Goal: Task Accomplishment & Management: Use online tool/utility

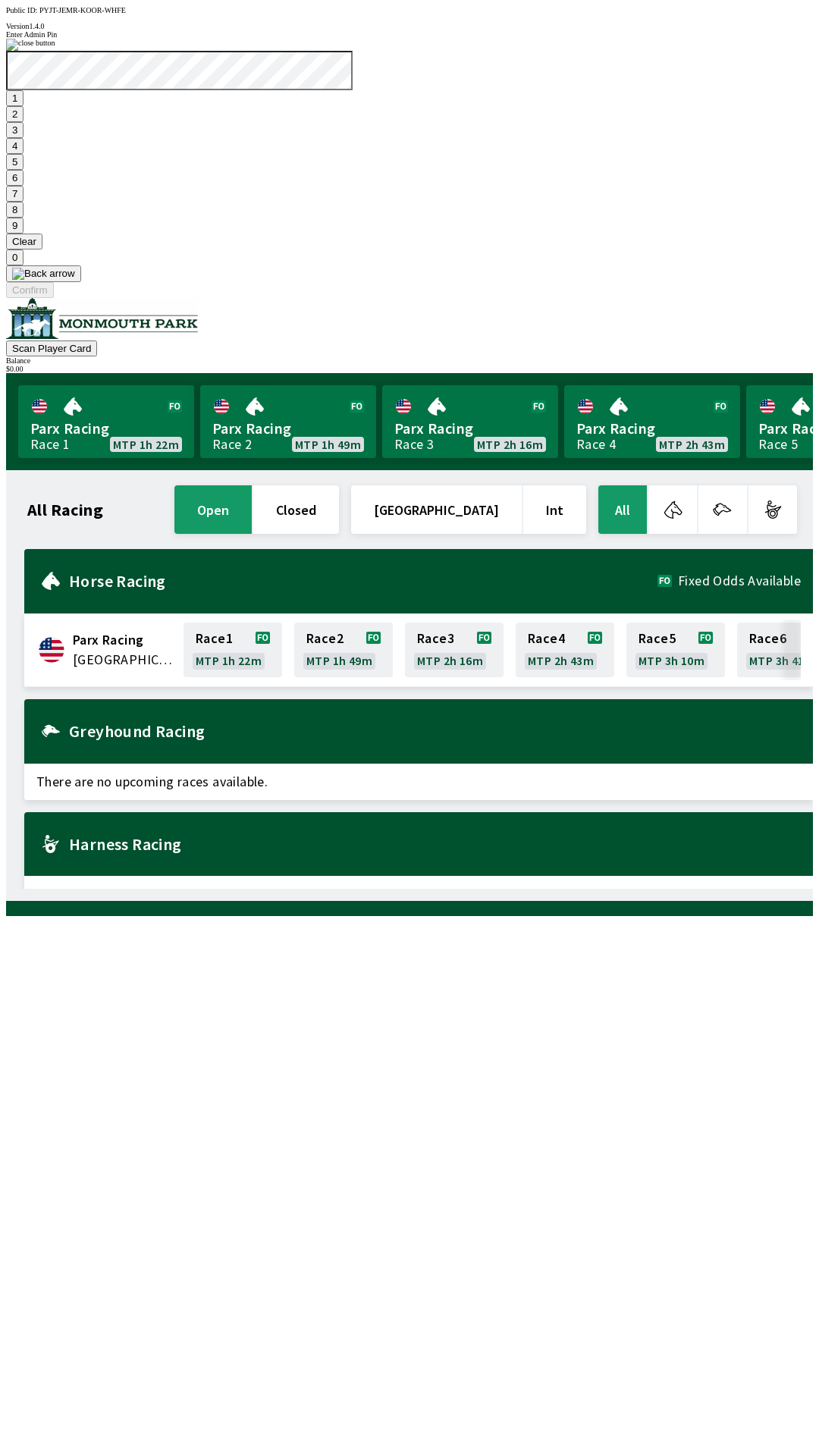
click at [24, 201] on button "7" at bounding box center [14, 193] width 17 height 16
click at [24, 138] on button "3" at bounding box center [14, 130] width 17 height 16
click at [54, 298] on button "Confirm" at bounding box center [30, 290] width 48 height 16
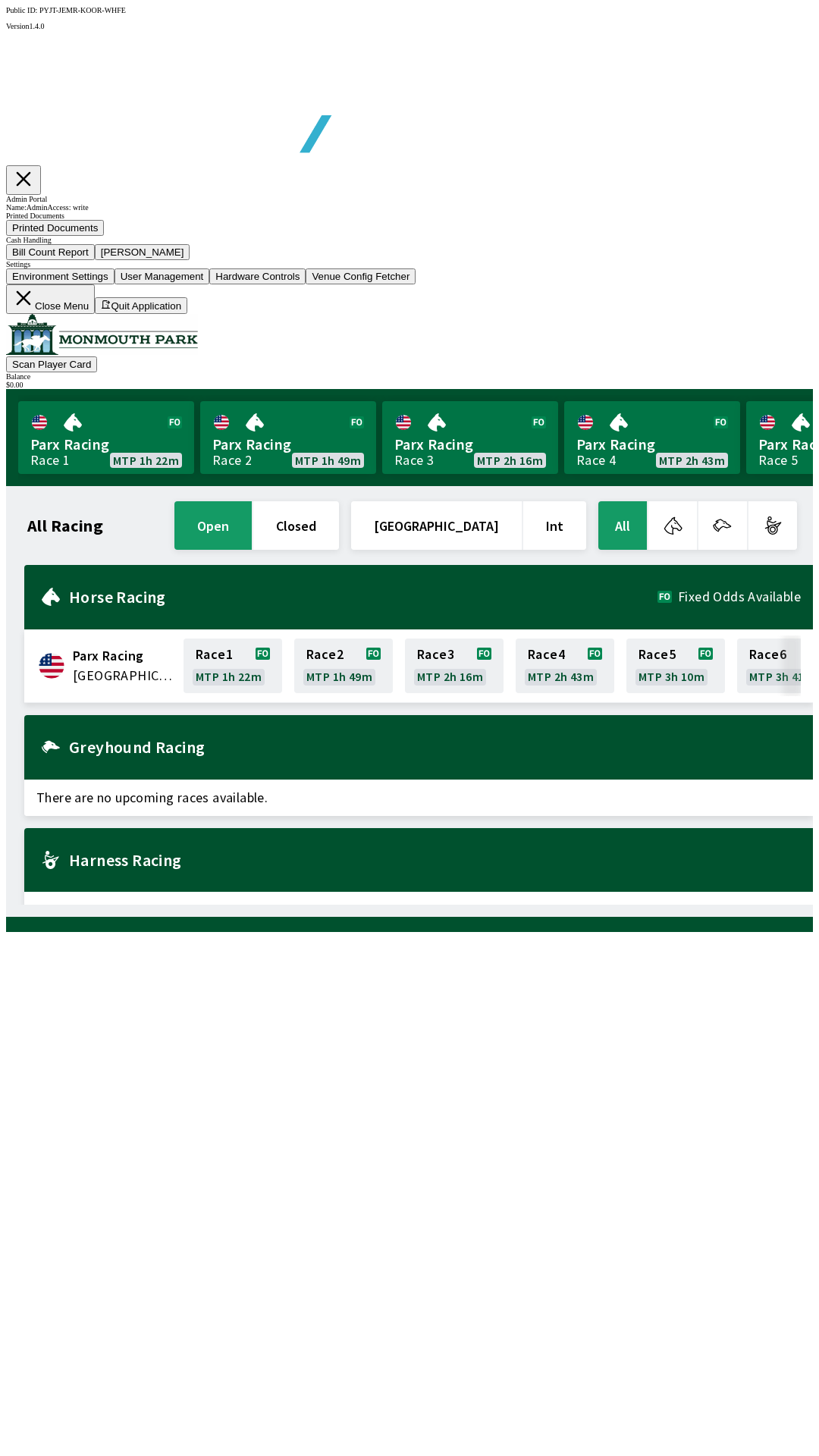
click at [190, 260] on button "[PERSON_NAME]" at bounding box center [143, 252] width 96 height 16
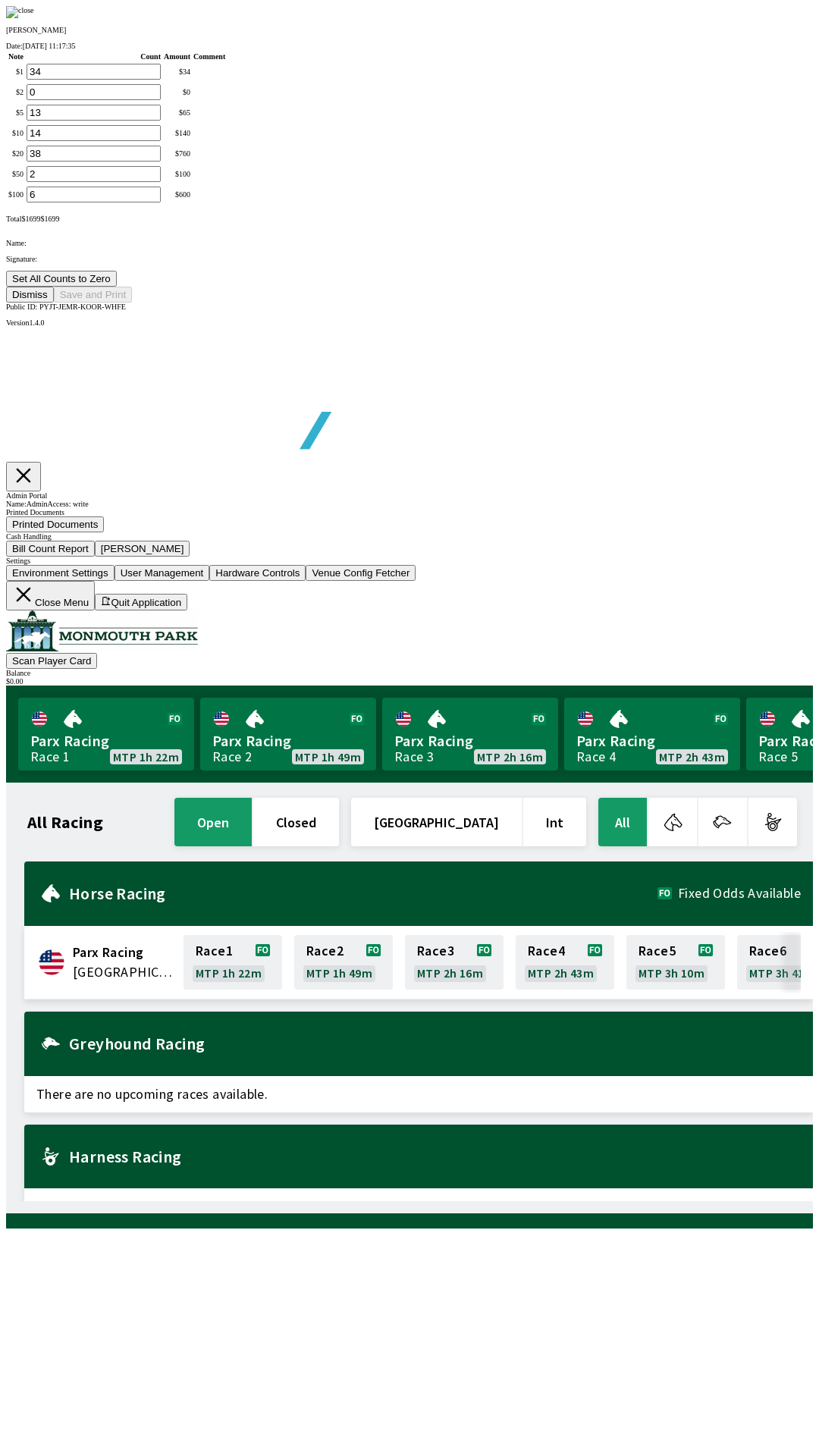
click at [34, 18] on img at bounding box center [20, 12] width 28 height 12
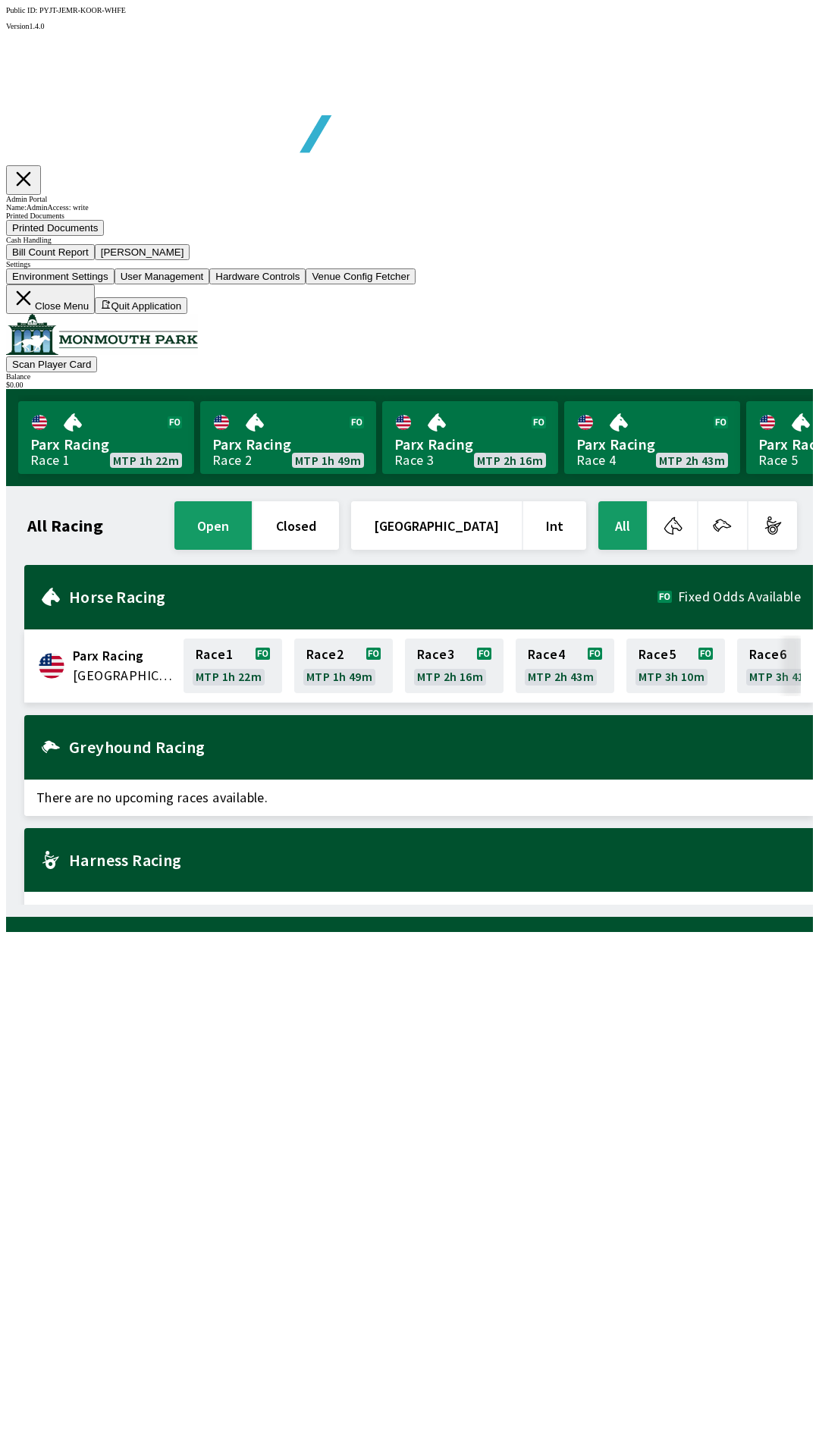
click at [95, 260] on button "Bill Count Report" at bounding box center [50, 252] width 89 height 16
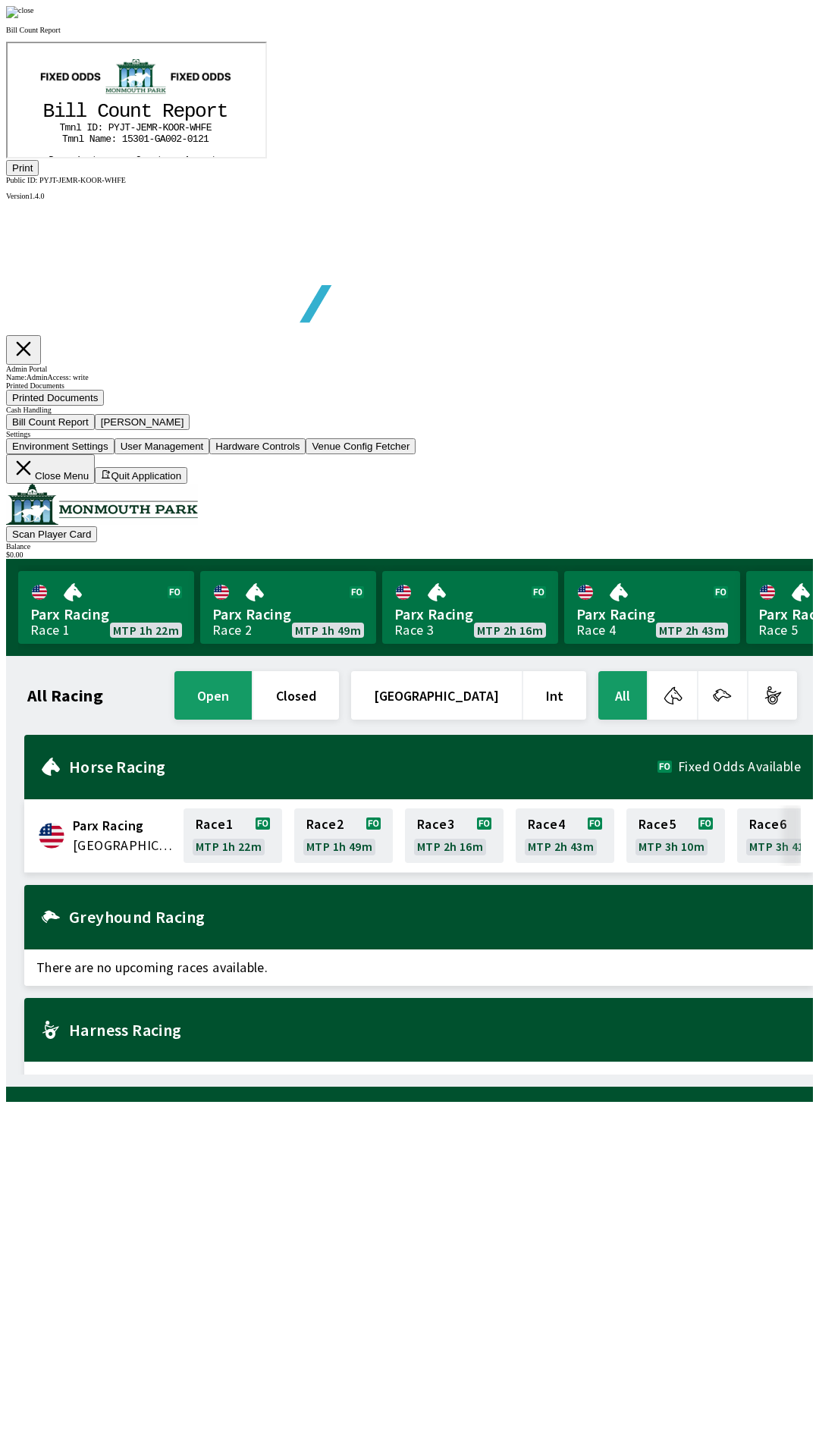
click at [39, 176] on button "Print" at bounding box center [22, 168] width 33 height 16
click at [690, 18] on div at bounding box center [410, 12] width 807 height 12
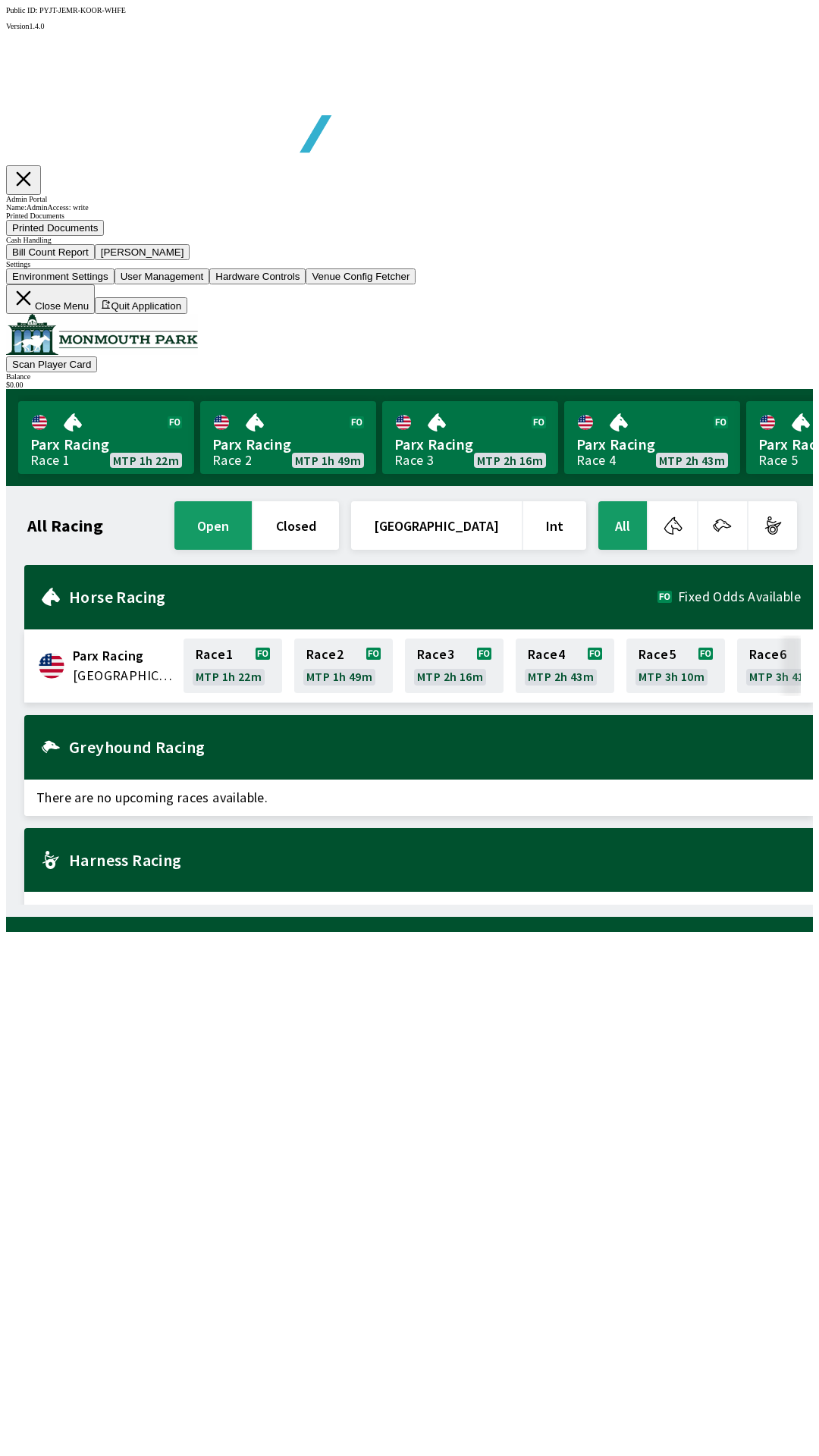
click at [190, 260] on button "[PERSON_NAME]" at bounding box center [143, 252] width 96 height 16
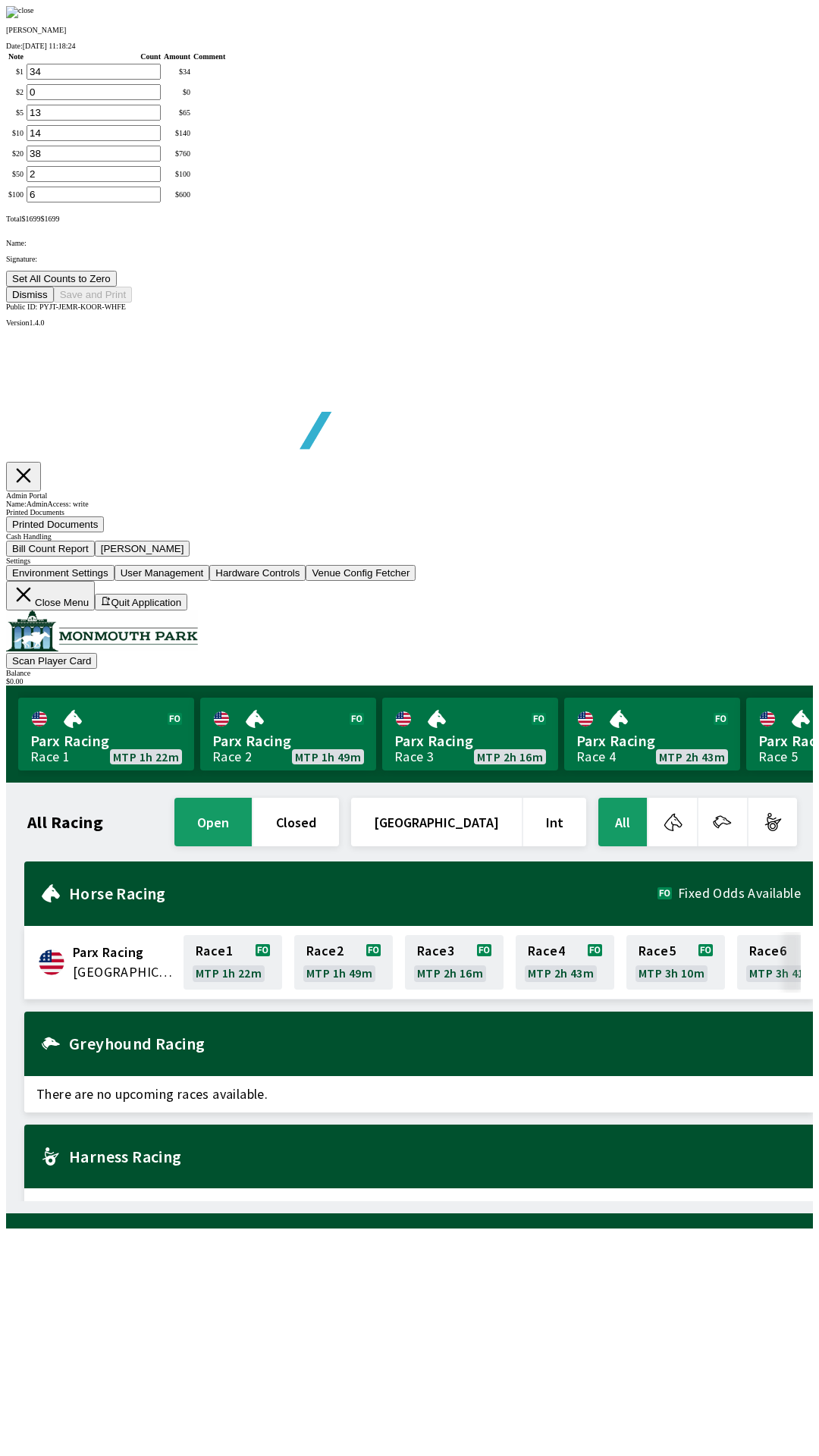
click at [117, 286] on button "Set All Counts to Zero" at bounding box center [62, 278] width 111 height 16
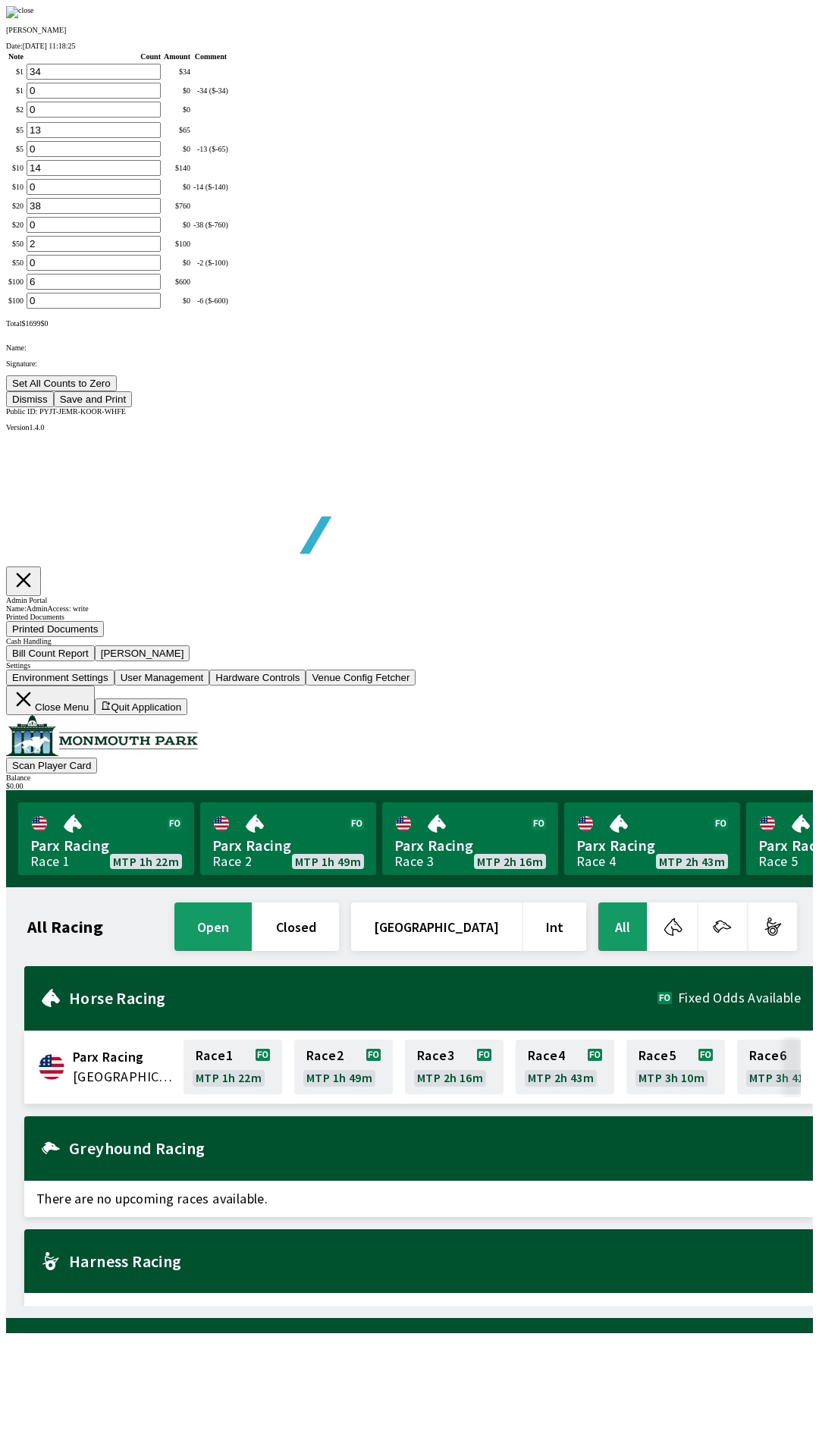
click at [132, 407] on button "Save and Print" at bounding box center [93, 399] width 78 height 16
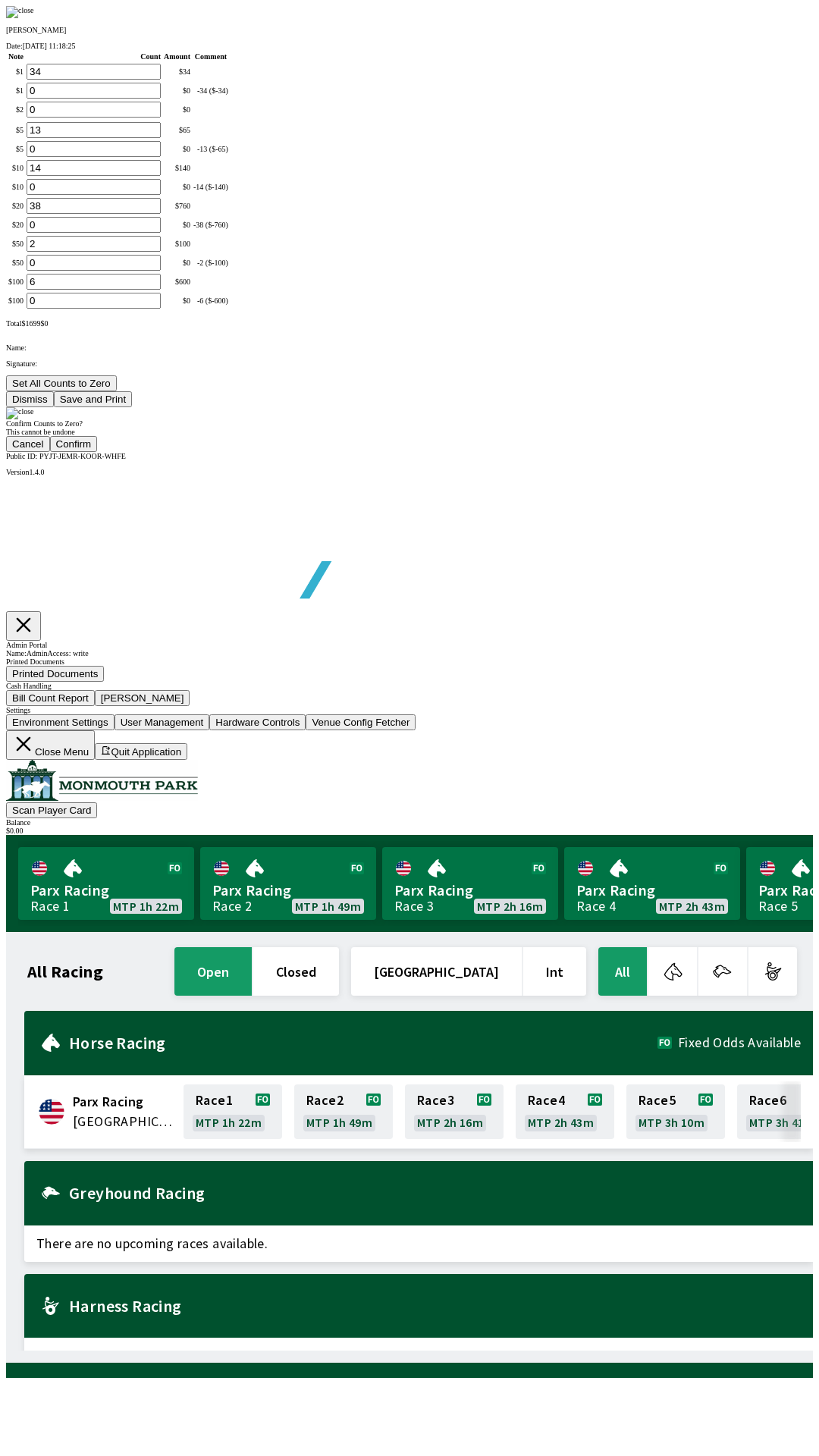
click at [98, 452] on button "Confirm" at bounding box center [74, 444] width 48 height 16
click at [34, 419] on img at bounding box center [20, 413] width 28 height 12
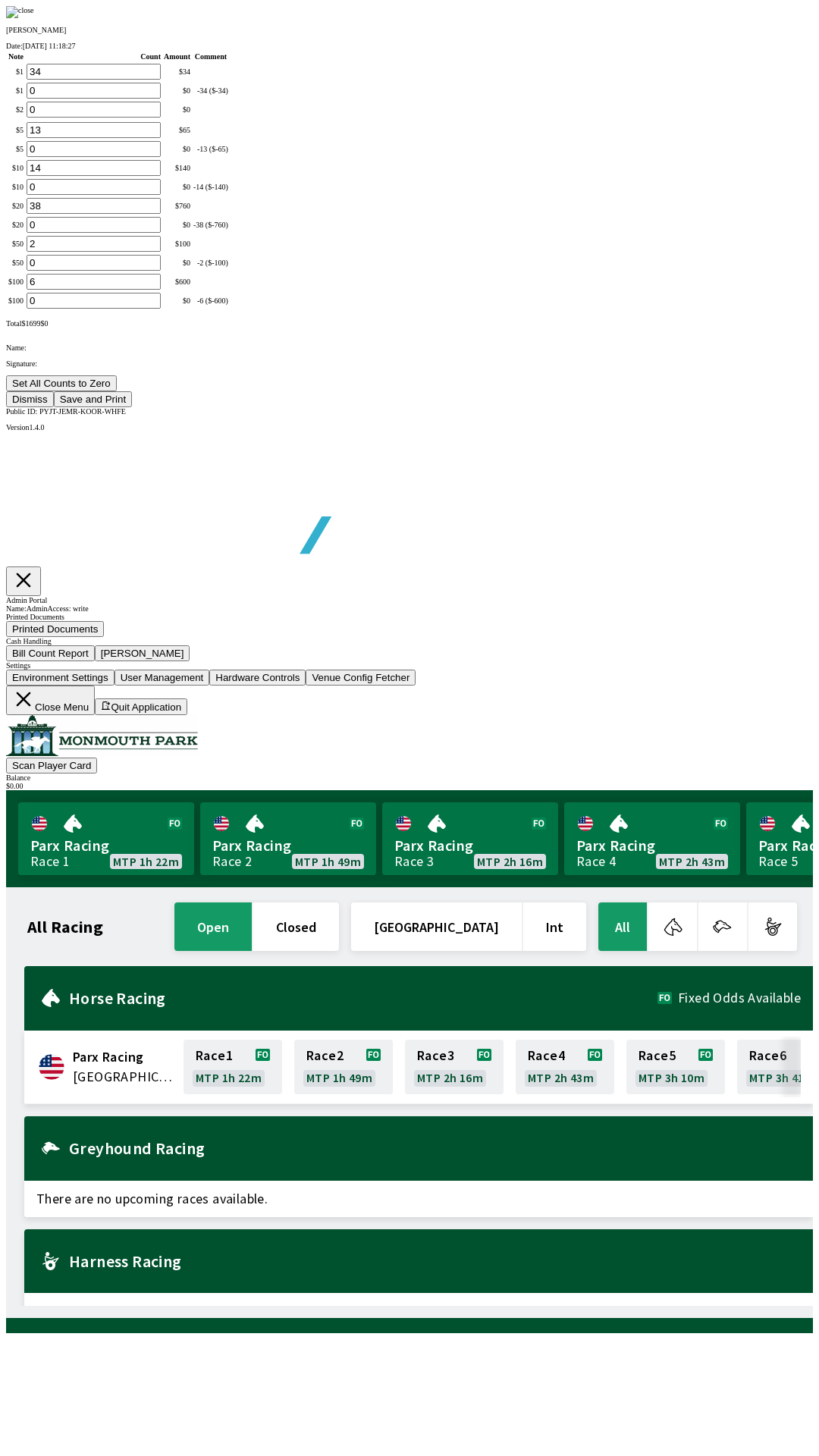
click at [54, 407] on button "Dismiss" at bounding box center [30, 399] width 48 height 16
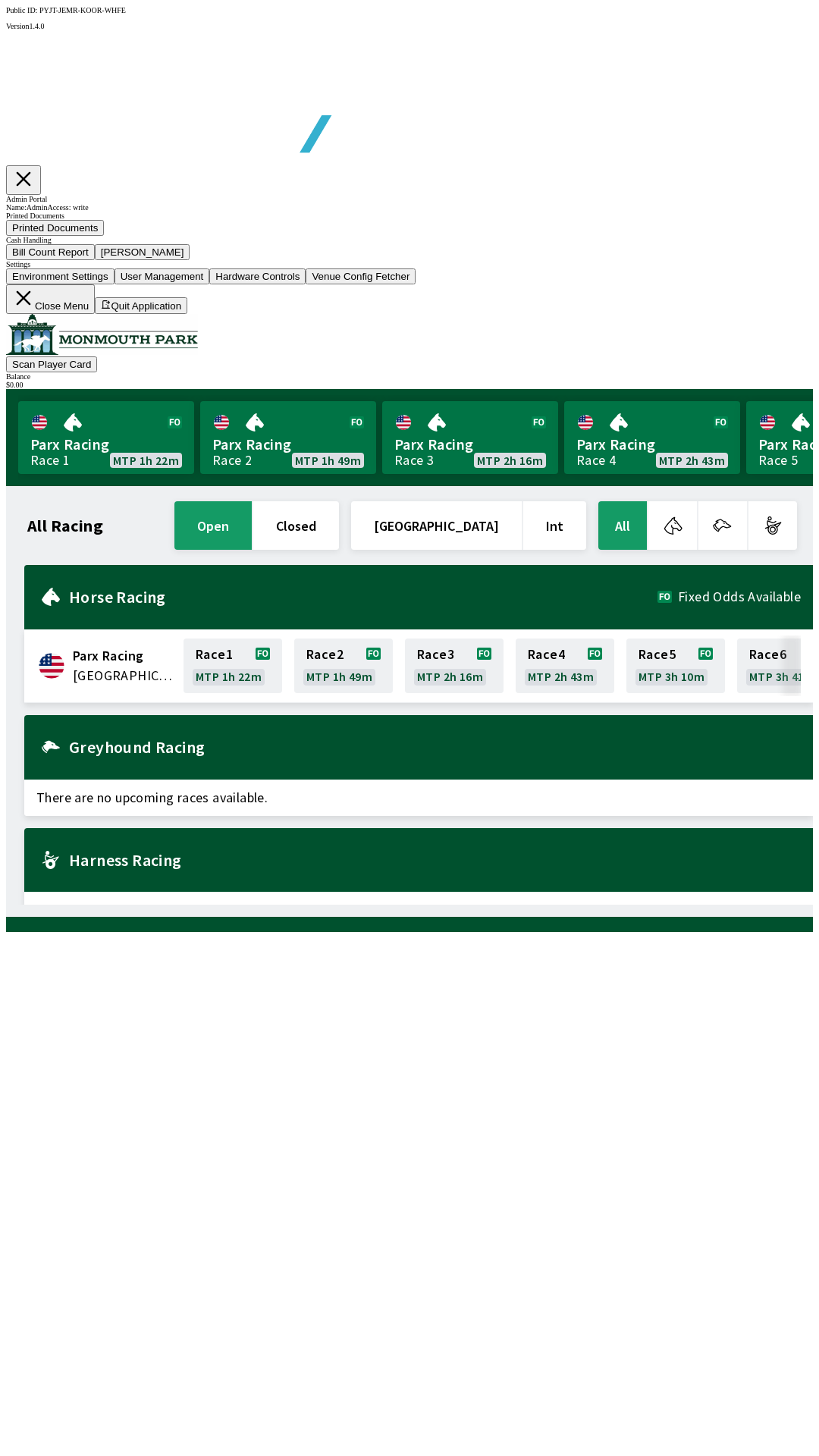
click at [95, 314] on button "Close Menu" at bounding box center [50, 299] width 89 height 30
